Goal: Check status

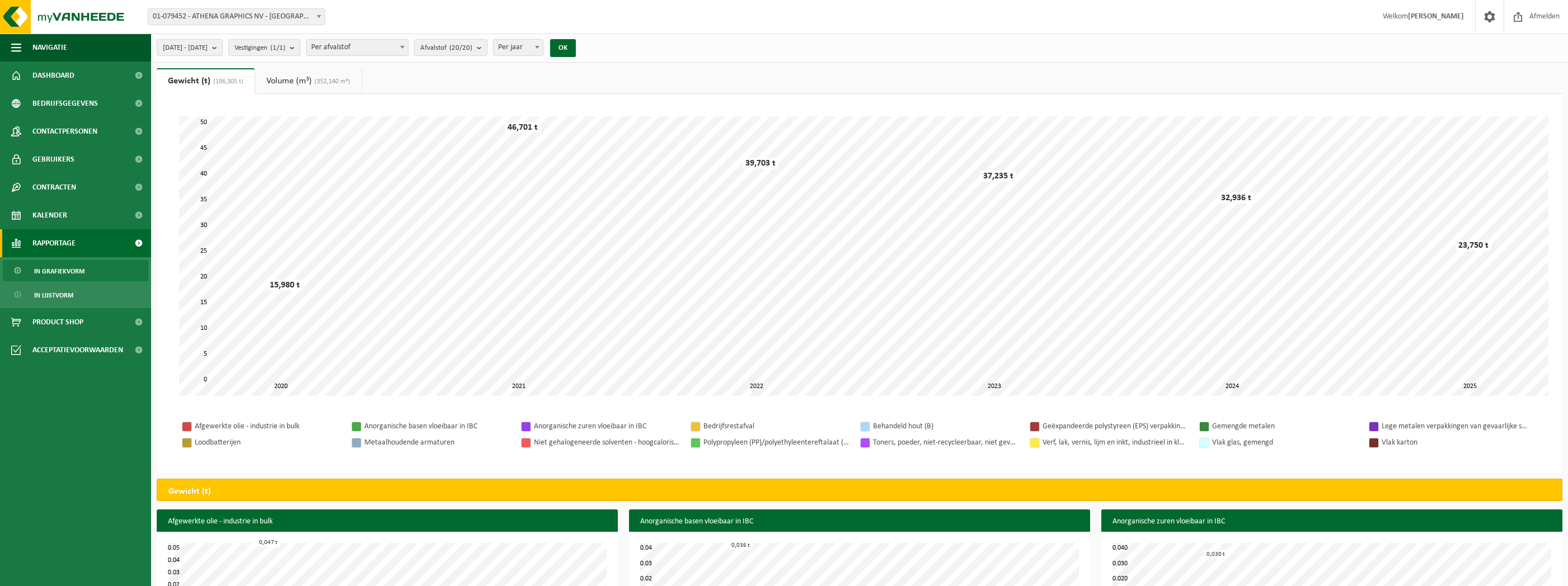
select select "3"
click at [48, 244] on span "Rapportage" at bounding box center [54, 243] width 43 height 28
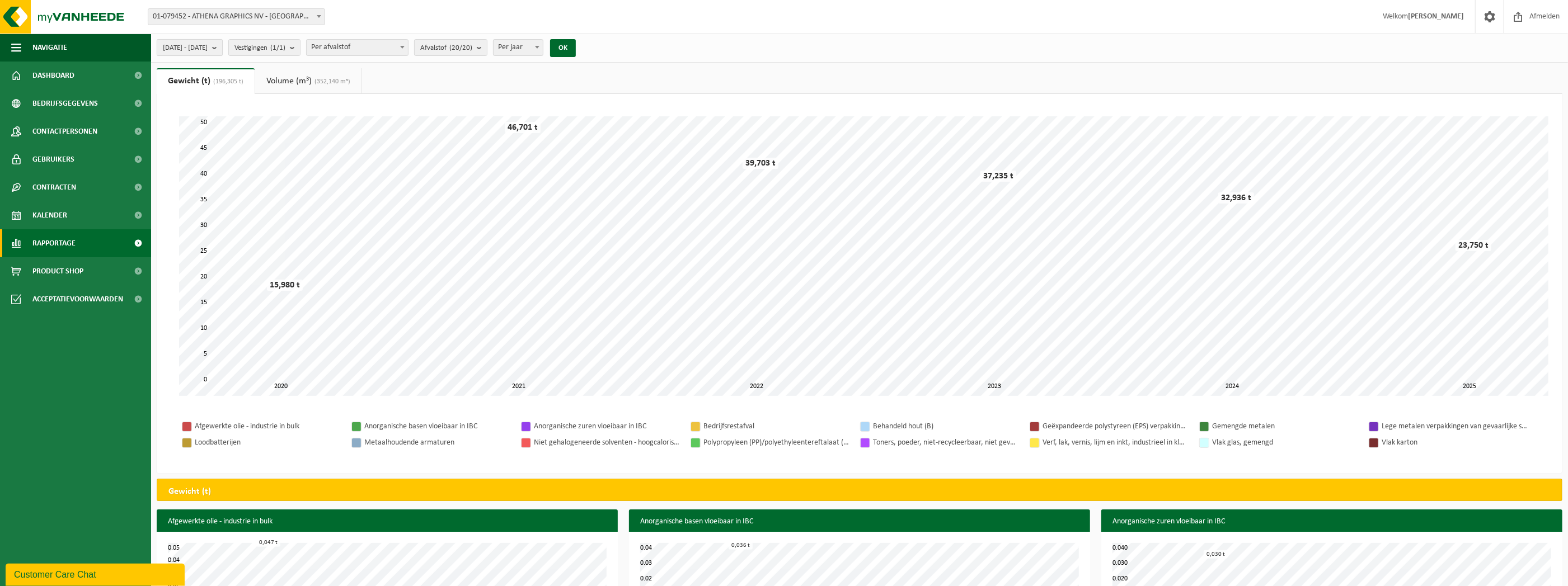
click at [222, 48] on b "submit" at bounding box center [217, 48] width 10 height 16
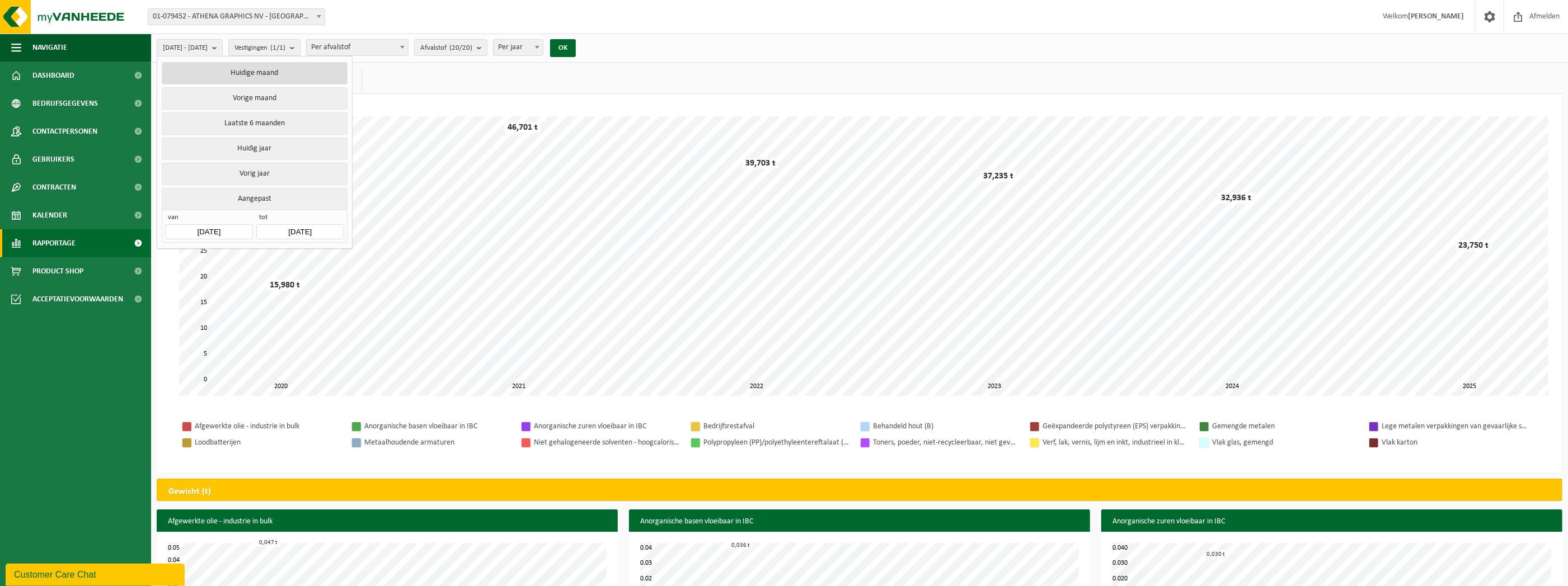
click at [247, 73] on button "Huidige maand" at bounding box center [254, 73] width 185 height 23
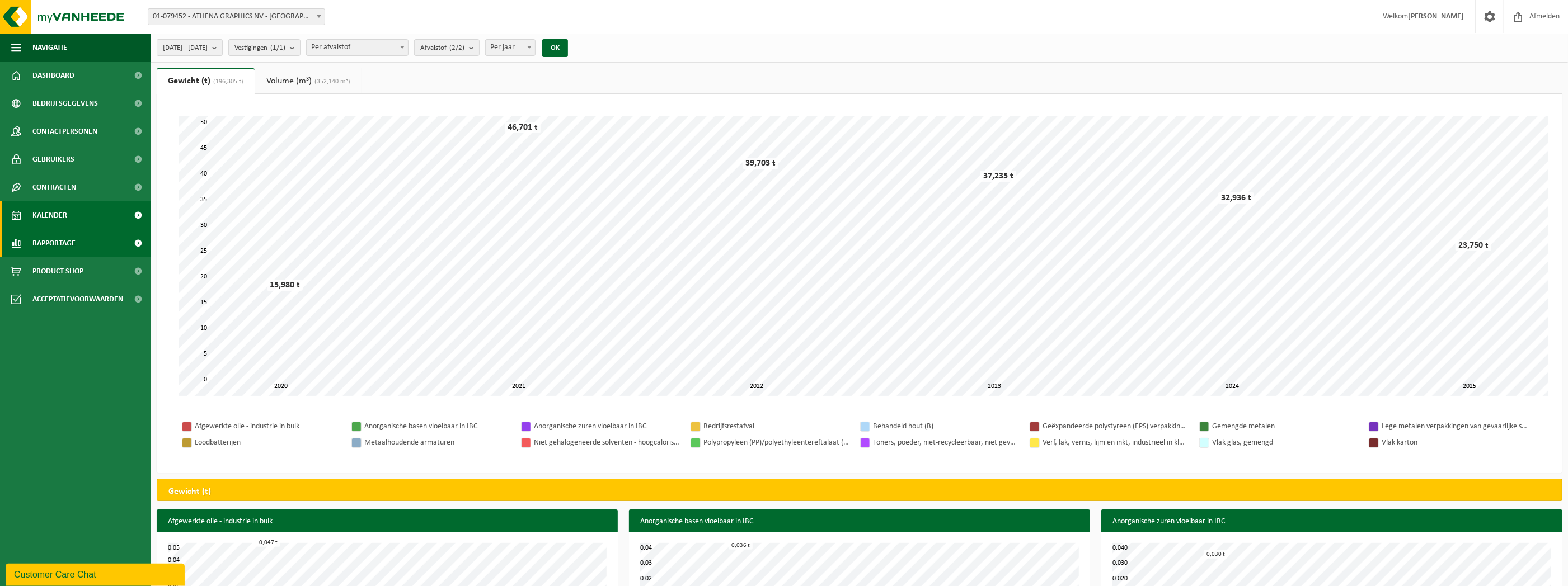
click at [69, 213] on link "Kalender" at bounding box center [75, 215] width 151 height 28
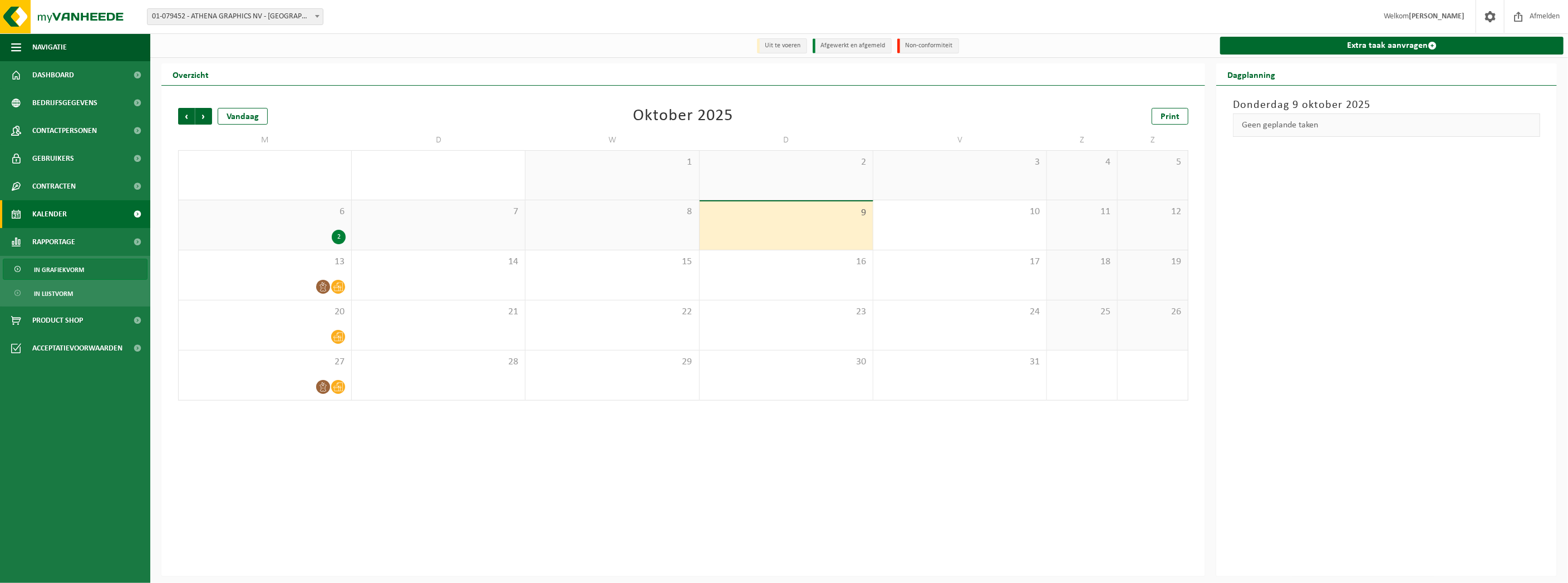
click at [62, 270] on span "In grafiekvorm" at bounding box center [59, 270] width 50 height 21
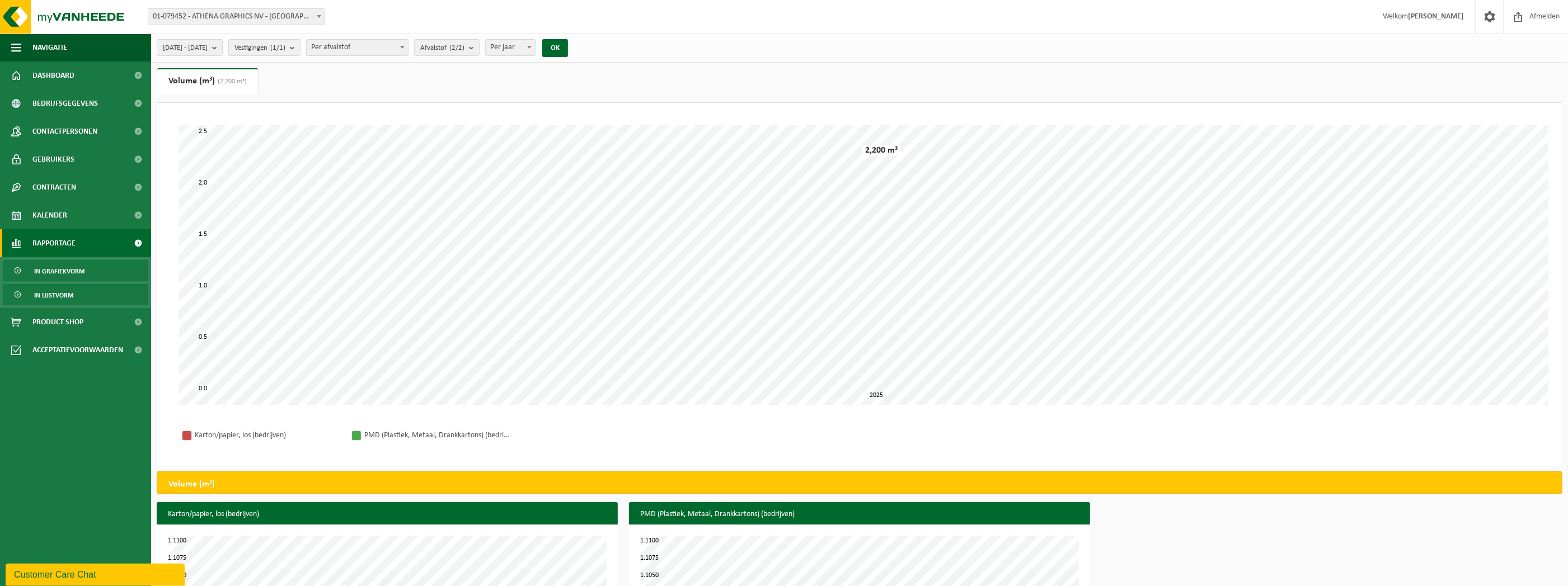
click at [49, 292] on span "In lijstvorm" at bounding box center [54, 295] width 39 height 21
